Goal: Navigation & Orientation: Find specific page/section

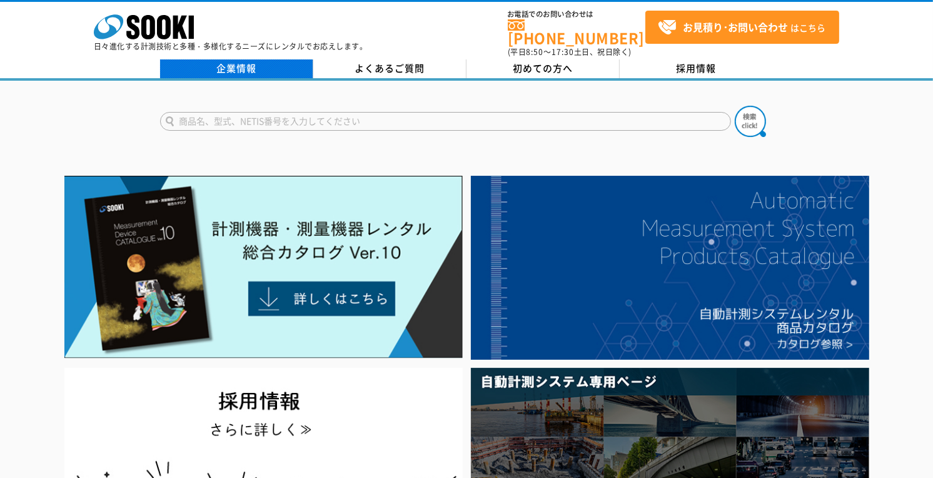
click at [259, 66] on link "企業情報" at bounding box center [236, 68] width 153 height 19
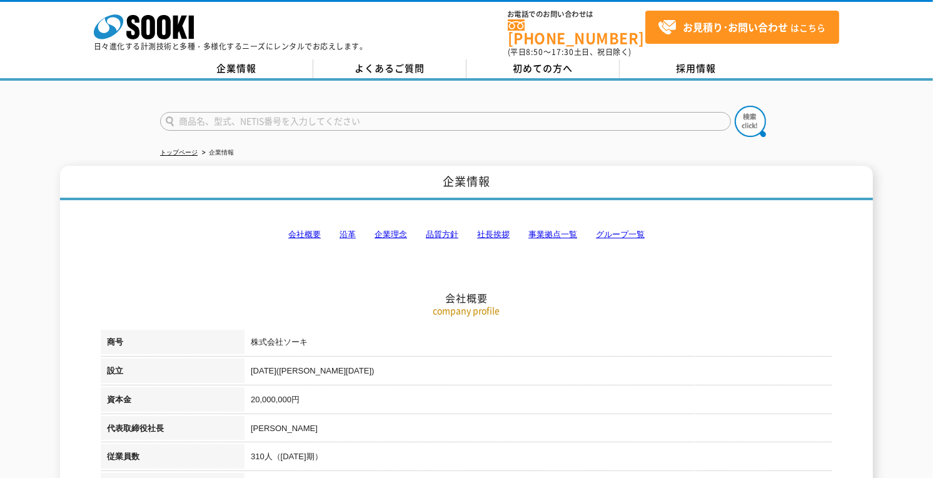
click at [547, 229] on link "事業拠点一覧" at bounding box center [552, 233] width 49 height 9
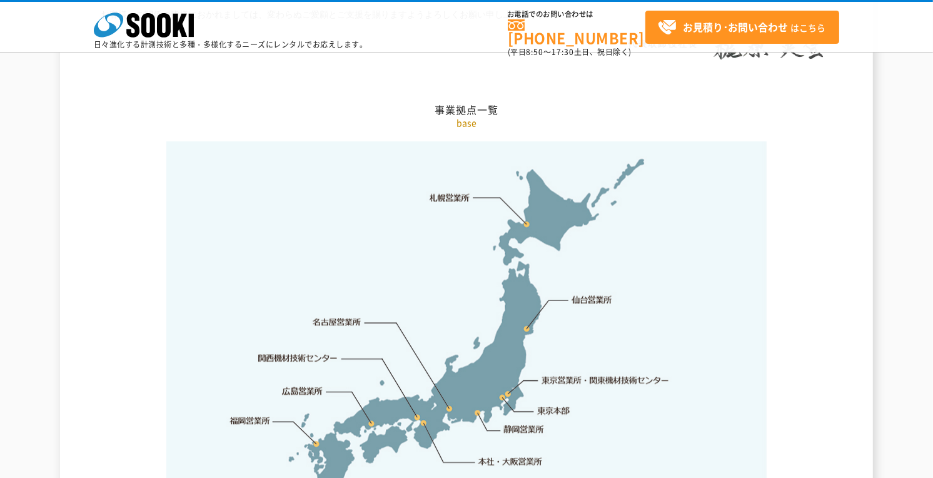
scroll to position [2601, 0]
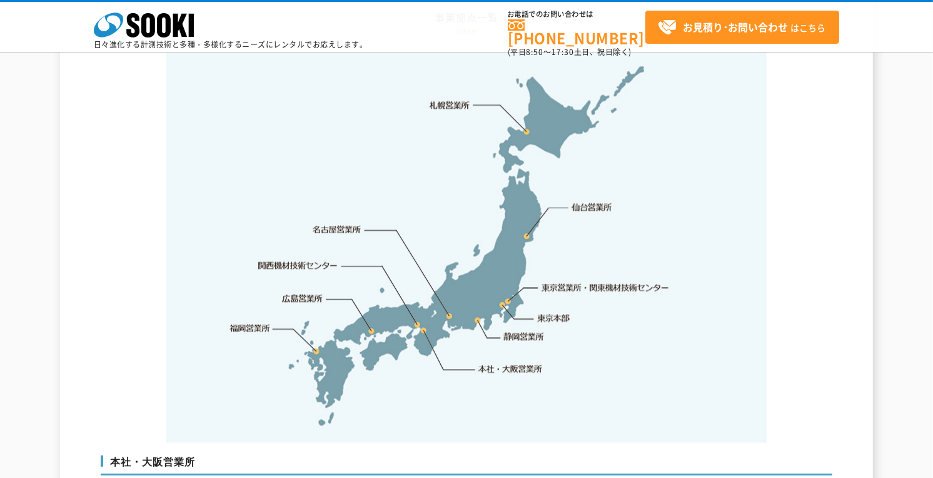
click at [319, 321] on img at bounding box center [466, 246] width 600 height 394
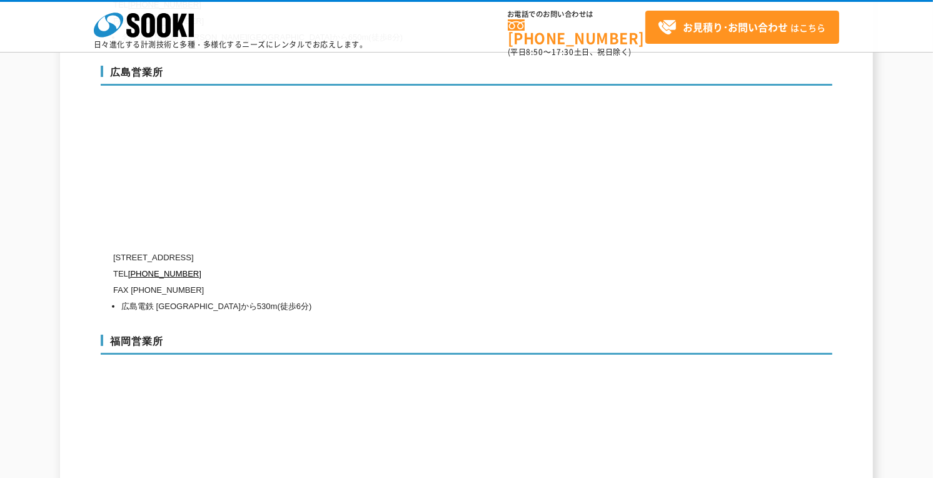
scroll to position [4870, 0]
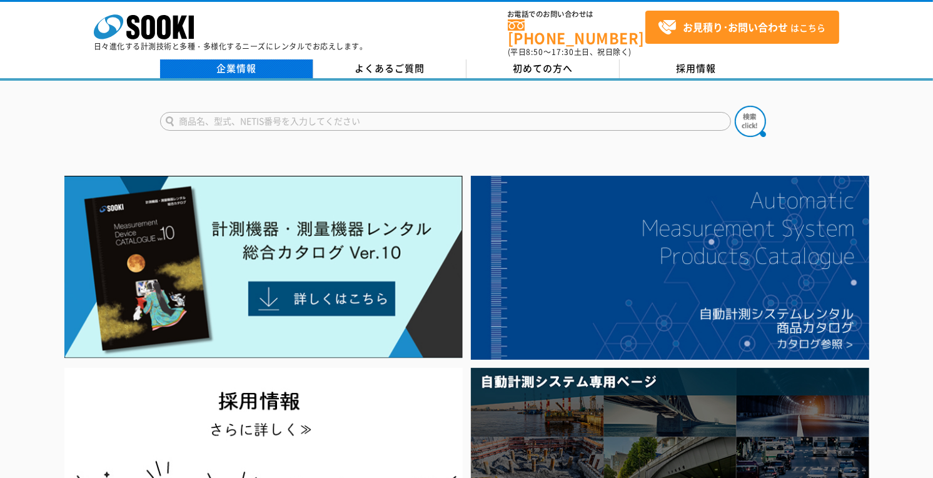
click at [228, 63] on link "企業情報" at bounding box center [236, 68] width 153 height 19
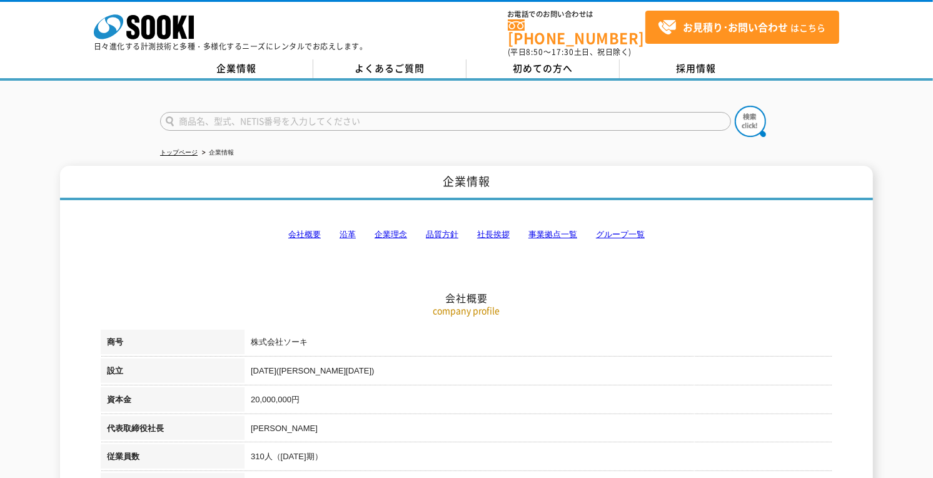
click at [308, 229] on link "会社概要" at bounding box center [304, 233] width 33 height 9
click at [564, 229] on link "事業拠点一覧" at bounding box center [552, 233] width 49 height 9
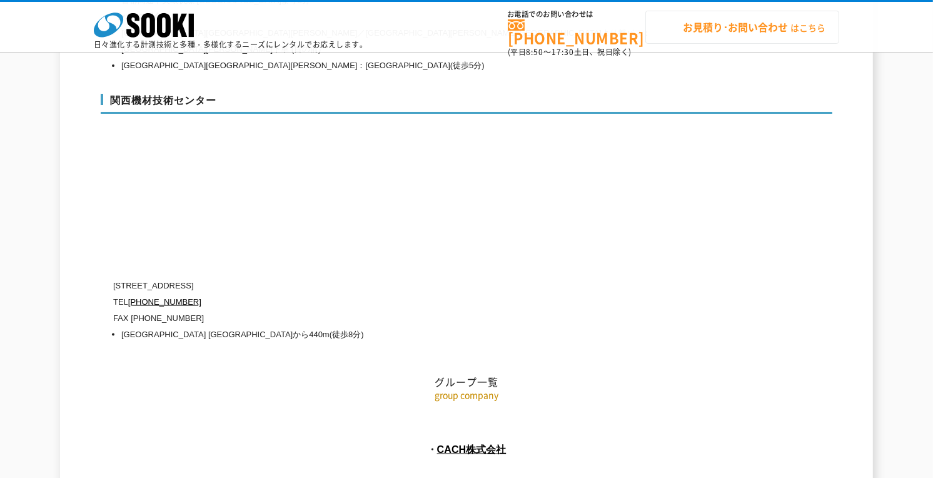
scroll to position [5330, 0]
